Goal: Task Accomplishment & Management: Use online tool/utility

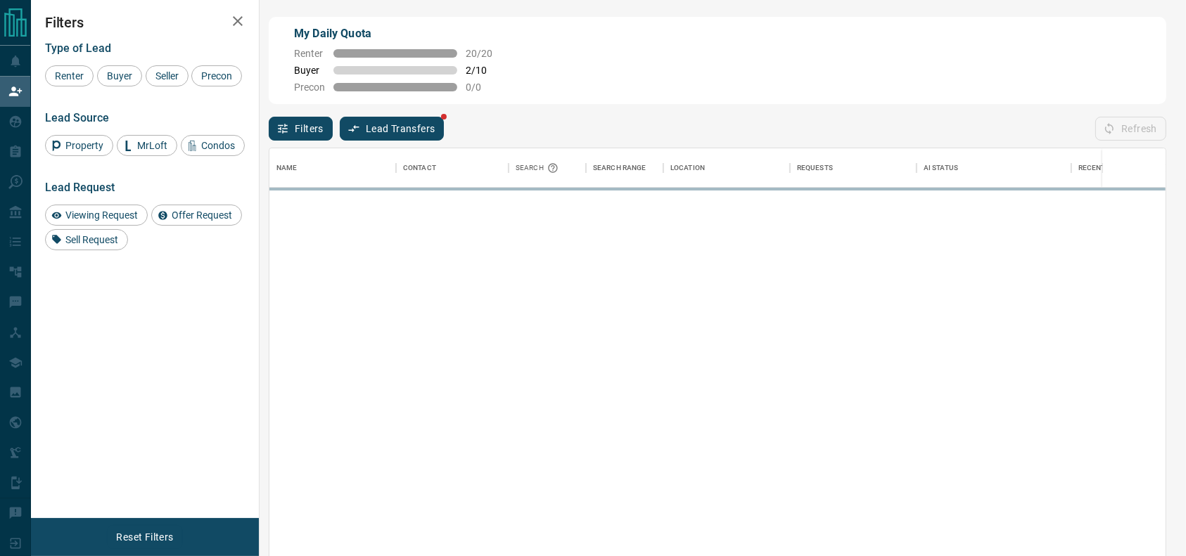
scroll to position [409, 882]
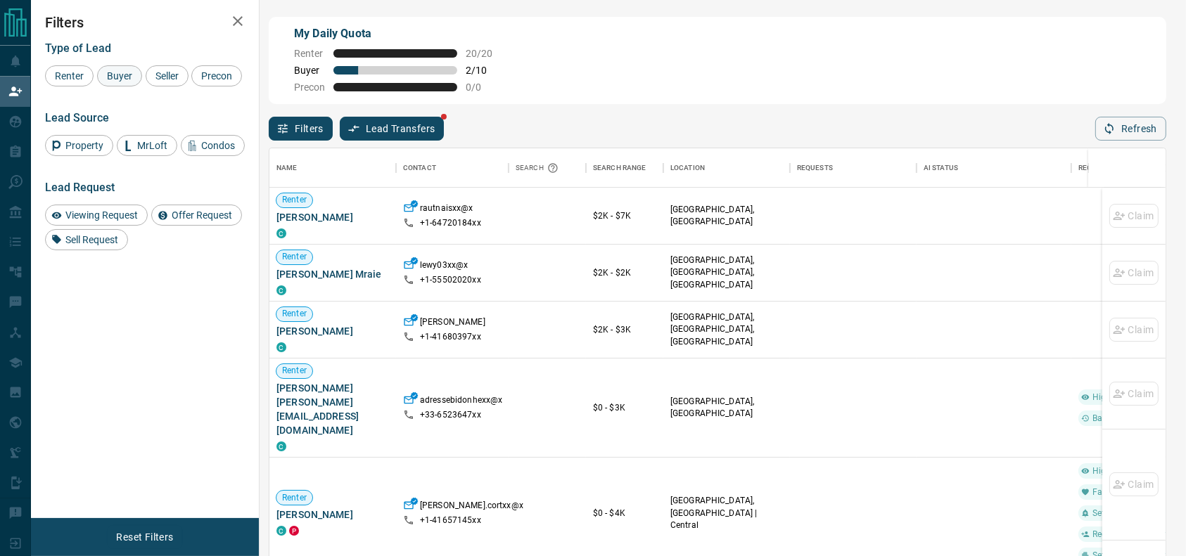
click at [122, 81] on span "Buyer" at bounding box center [119, 75] width 35 height 11
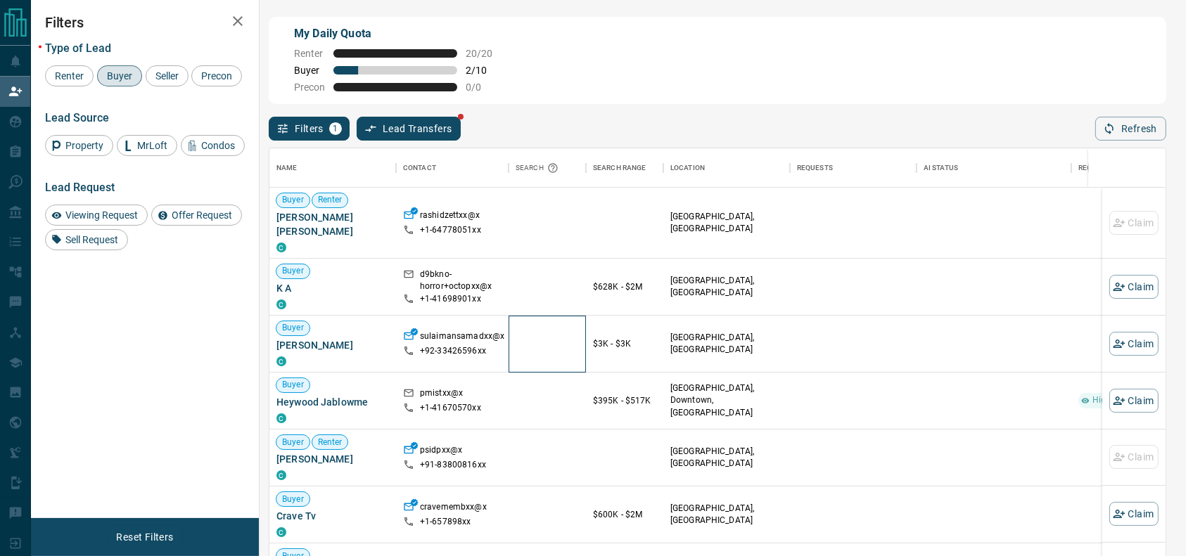
click at [526, 354] on div at bounding box center [546, 344] width 77 height 57
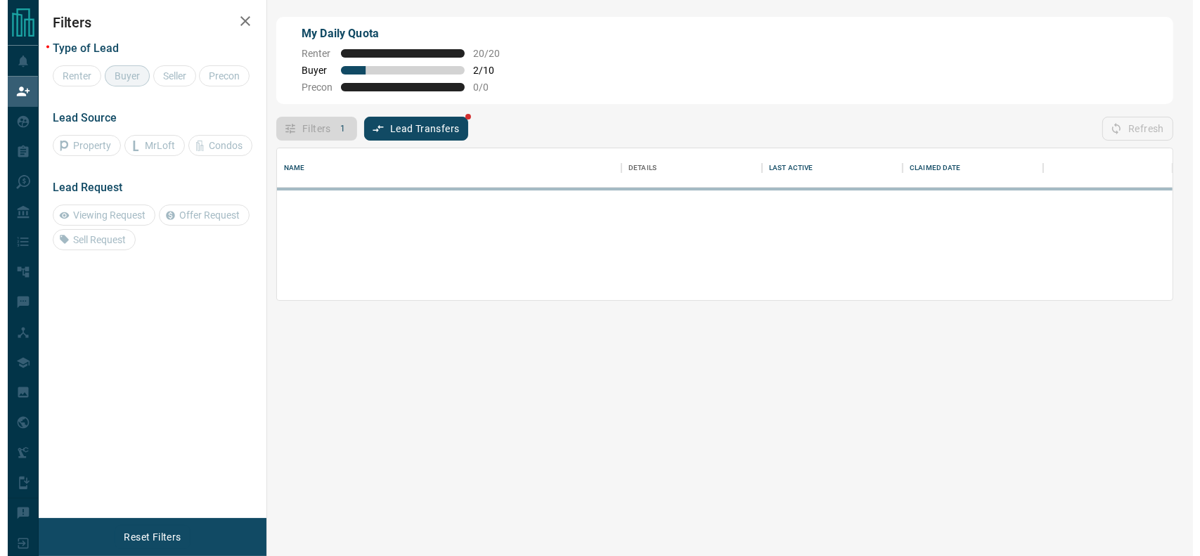
scroll to position [137, 882]
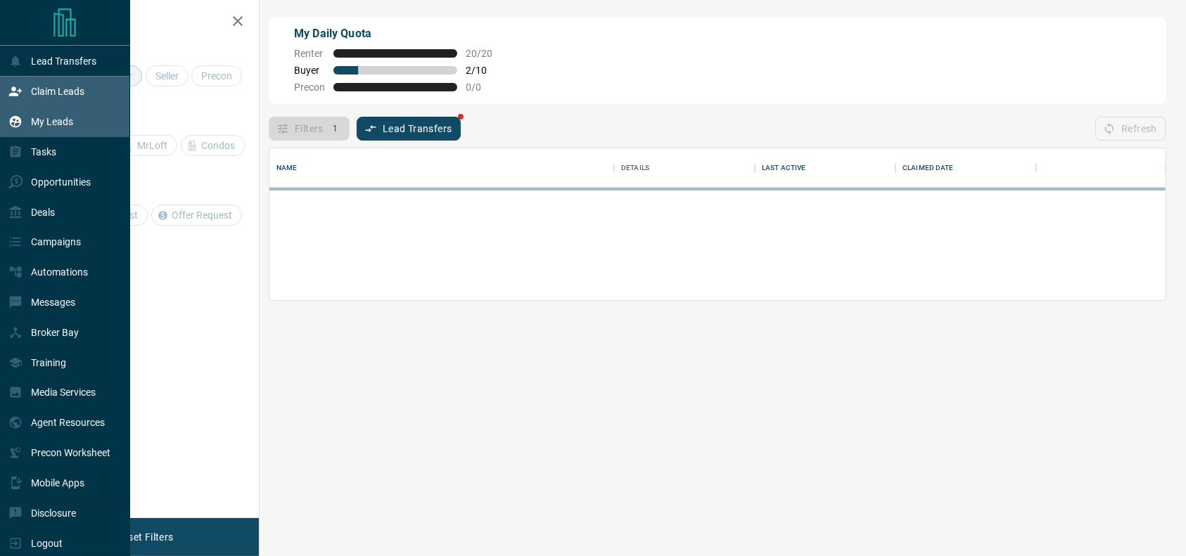
click at [15, 124] on icon at bounding box center [16, 122] width 12 height 12
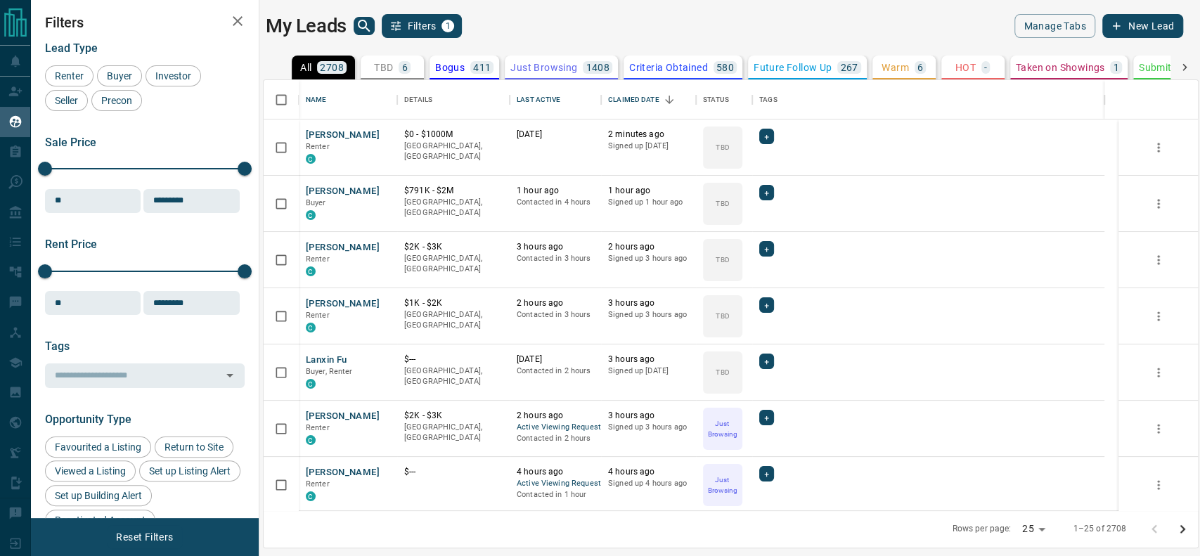
scroll to position [416, 920]
click at [366, 26] on icon "search button" at bounding box center [364, 26] width 17 height 17
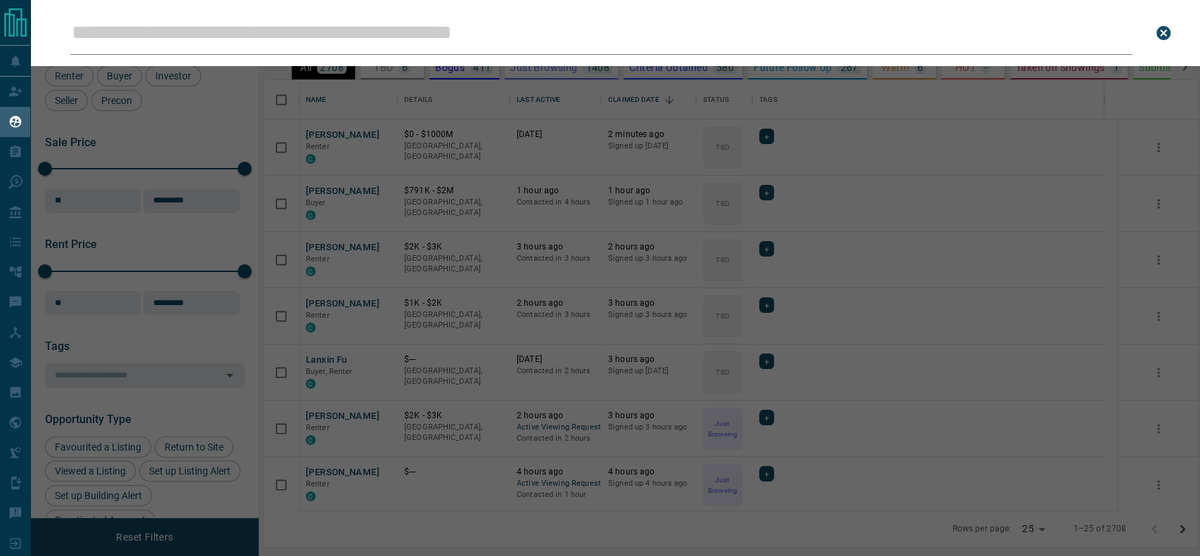
click at [366, 26] on input "Leads Search Bar" at bounding box center [601, 33] width 1063 height 44
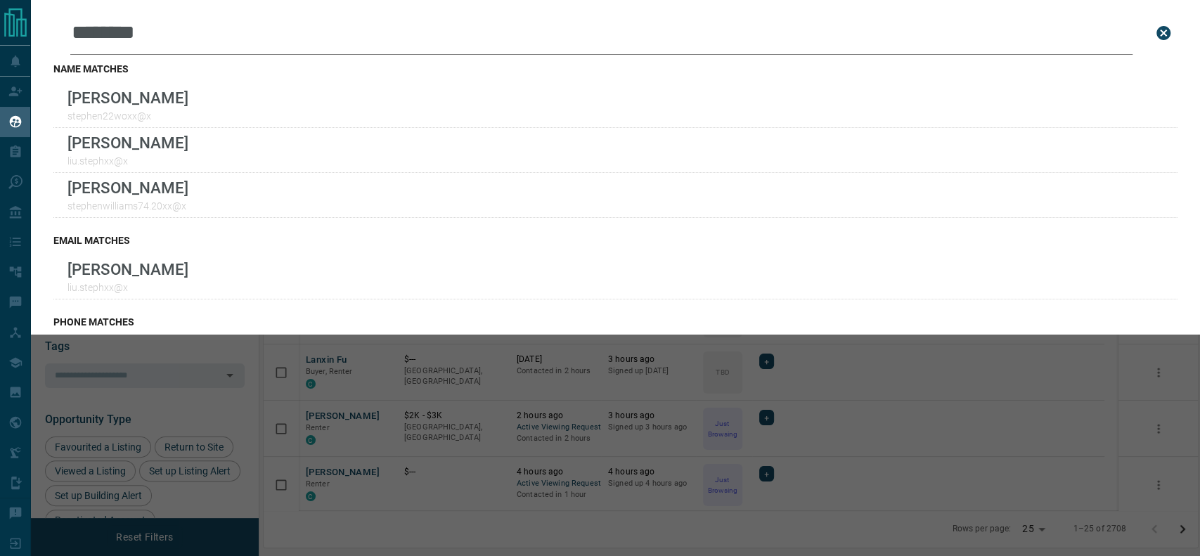
click at [38, 75] on div "Leads Search Bar ******* Search for a lead by name, email, phone, or id name ma…" at bounding box center [616, 167] width 1170 height 334
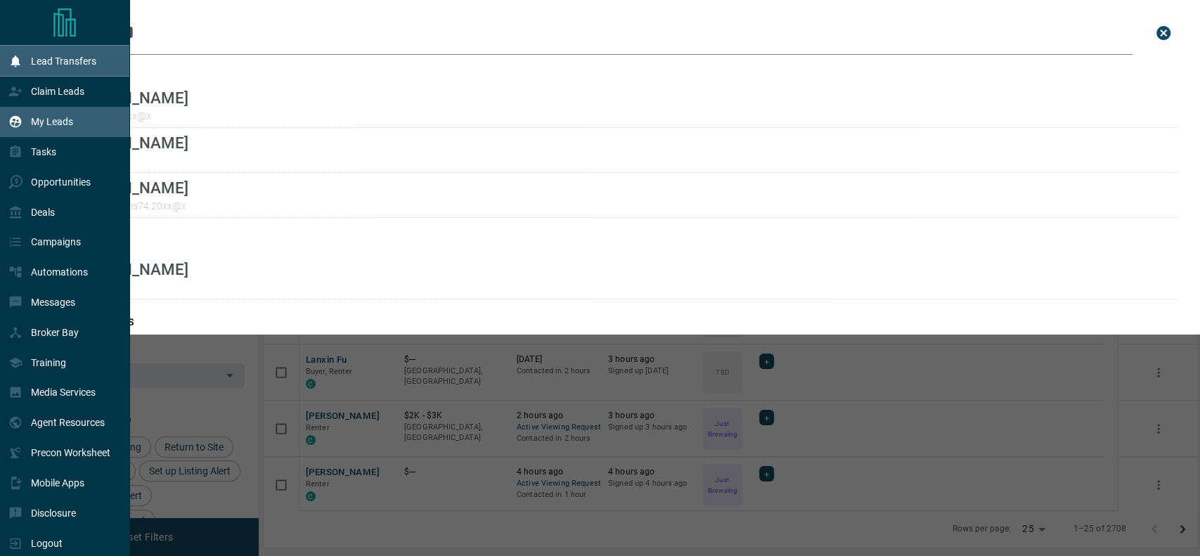
click at [25, 68] on div "Lead Transfers" at bounding box center [52, 60] width 88 height 23
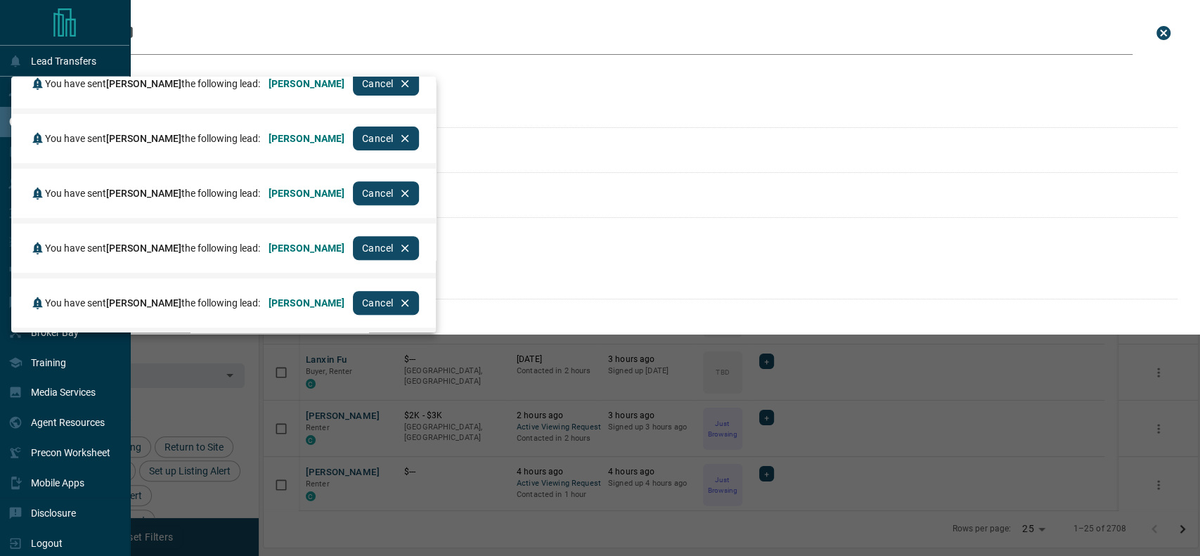
scroll to position [0, 0]
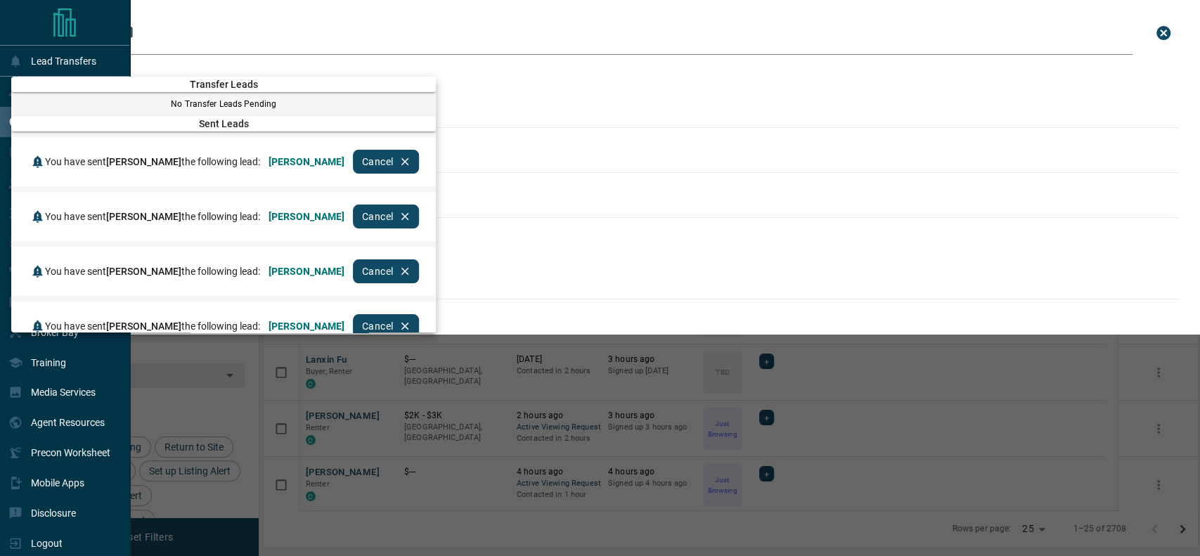
click at [704, 24] on div at bounding box center [600, 278] width 1200 height 556
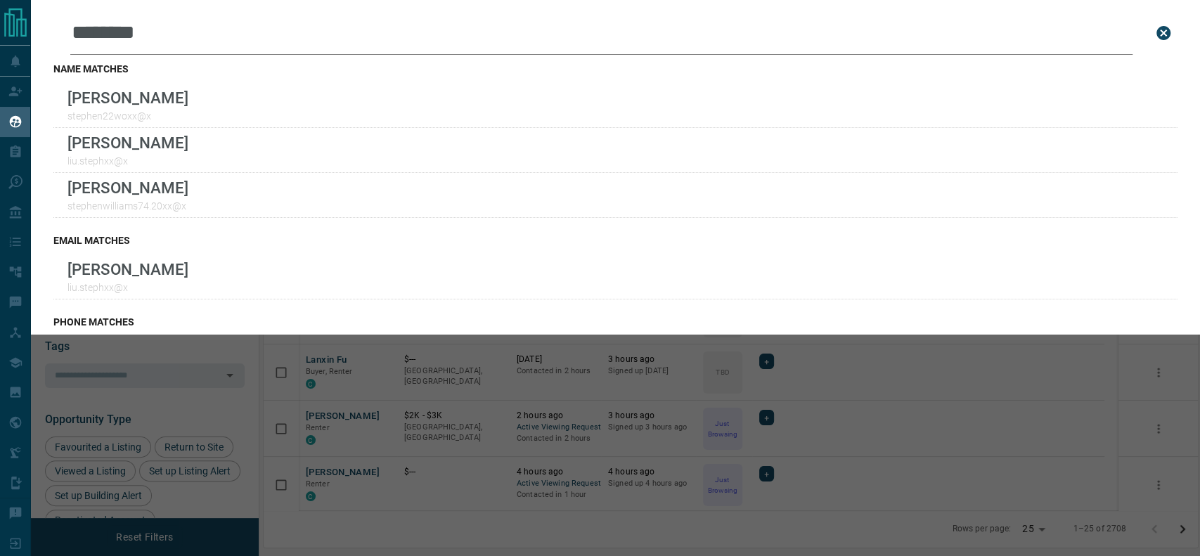
click at [405, 33] on input "*******" at bounding box center [601, 33] width 1063 height 44
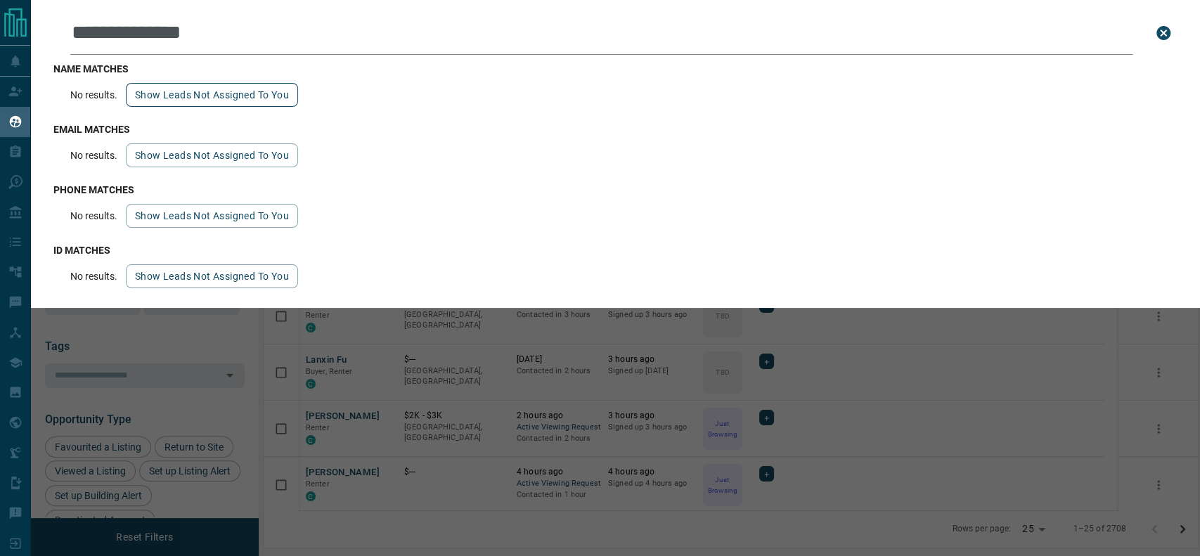
type input "**********"
click at [289, 89] on button "Show leads not assigned to you" at bounding box center [212, 95] width 172 height 24
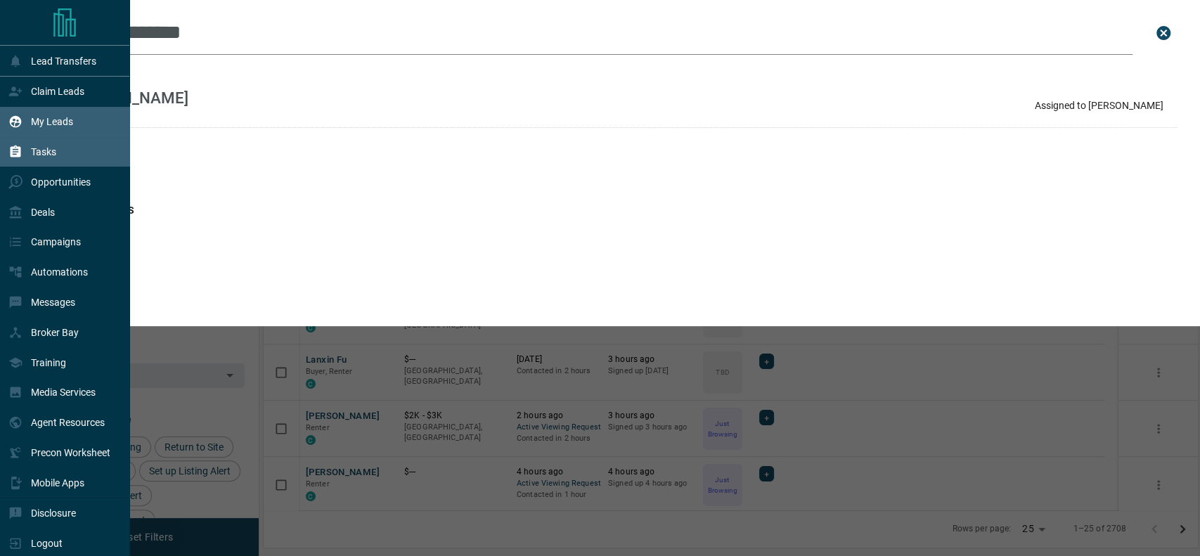
scroll to position [12, 0]
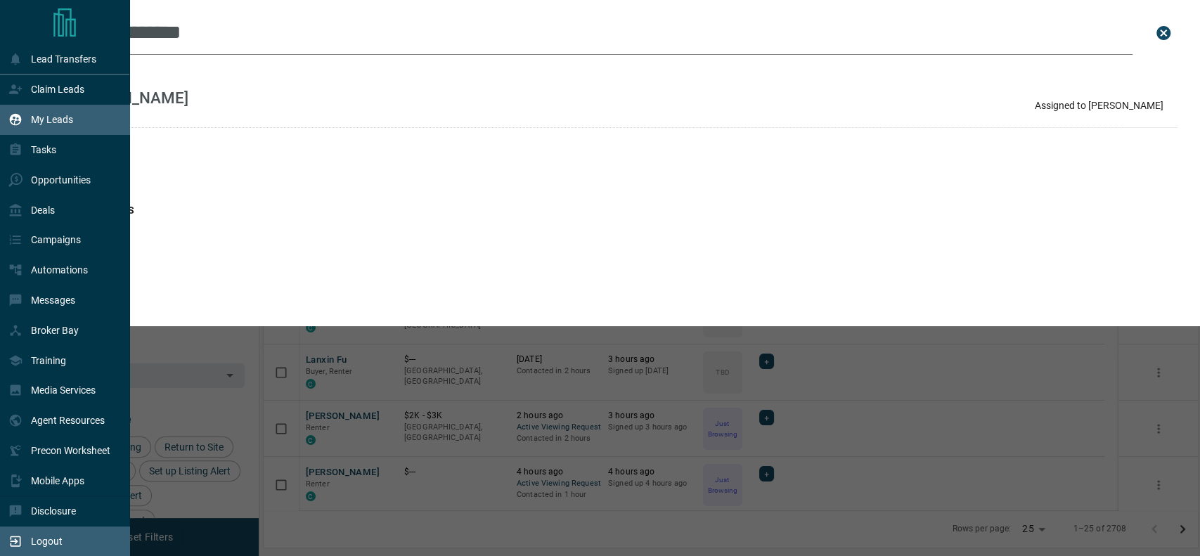
click at [11, 538] on icon at bounding box center [16, 542] width 11 height 11
